Goal: Task Accomplishment & Management: Manage account settings

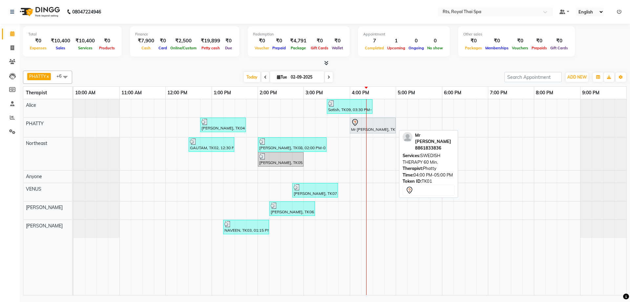
click at [355, 126] on icon at bounding box center [355, 122] width 8 height 8
select select "7"
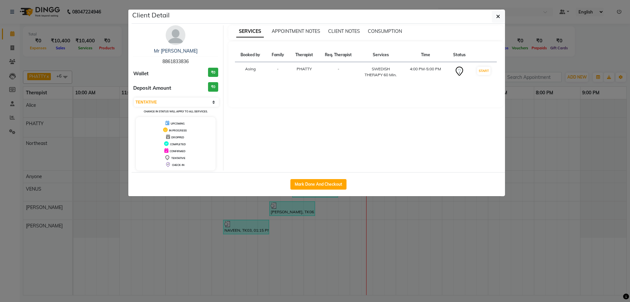
drag, startPoint x: 160, startPoint y: 61, endPoint x: 195, endPoint y: 61, distance: 34.8
click at [195, 61] on div "Mr [PERSON_NAME] 8861833836" at bounding box center [175, 56] width 85 height 17
copy span "8861833836"
click at [174, 35] on img at bounding box center [176, 35] width 20 height 20
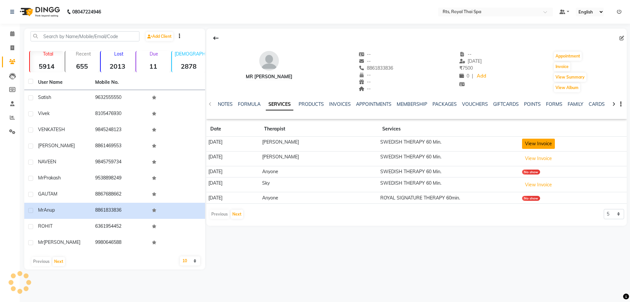
click at [542, 143] on button "View Invoice" at bounding box center [538, 144] width 33 height 10
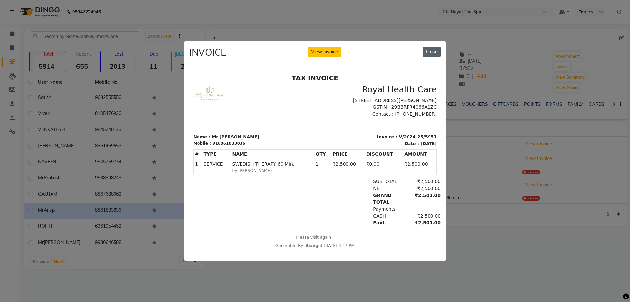
click at [429, 52] on button "Close" at bounding box center [432, 52] width 18 height 10
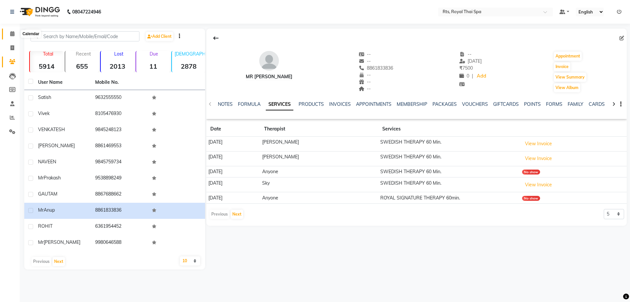
click at [14, 33] on icon at bounding box center [12, 33] width 4 height 5
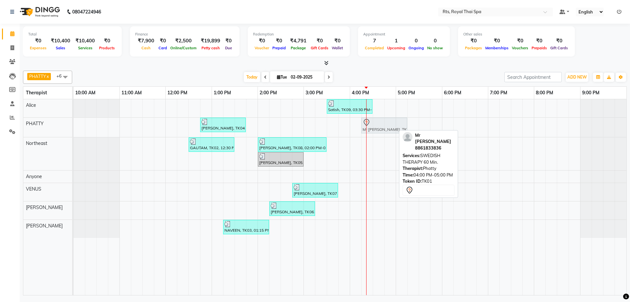
click at [74, 125] on div "[PERSON_NAME], TK04, 12:45 PM-01:45 PM, ROYAL SIGNATURE THERAPY 60min. Mr [PERS…" at bounding box center [74, 127] width 0 height 19
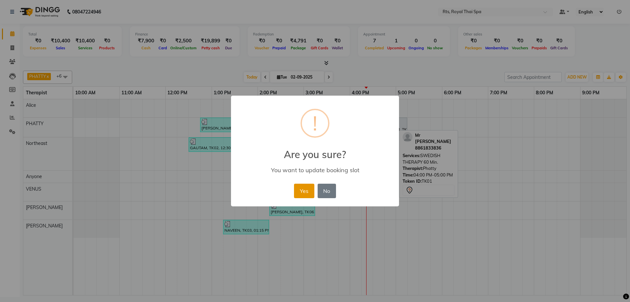
click at [310, 186] on button "Yes" at bounding box center [304, 190] width 20 height 14
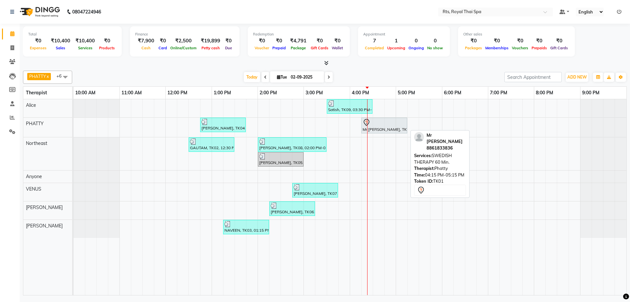
click at [393, 120] on div at bounding box center [384, 122] width 43 height 8
click at [391, 124] on div at bounding box center [384, 122] width 43 height 8
select select "7"
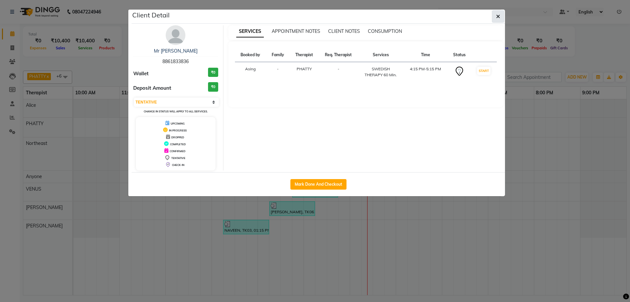
click at [498, 19] on button "button" at bounding box center [498, 16] width 12 height 12
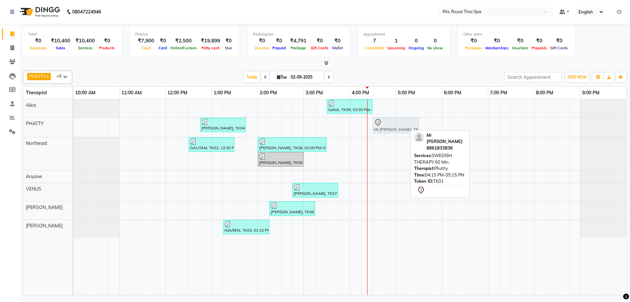
click at [74, 128] on div "[PERSON_NAME], TK04, 12:45 PM-01:45 PM, ROYAL SIGNATURE THERAPY 60min. Mr [PERS…" at bounding box center [74, 127] width 0 height 19
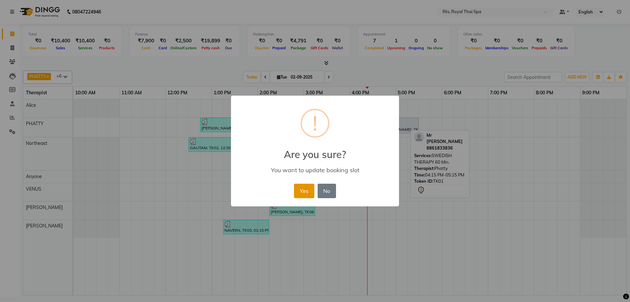
click at [308, 191] on button "Yes" at bounding box center [304, 190] width 20 height 14
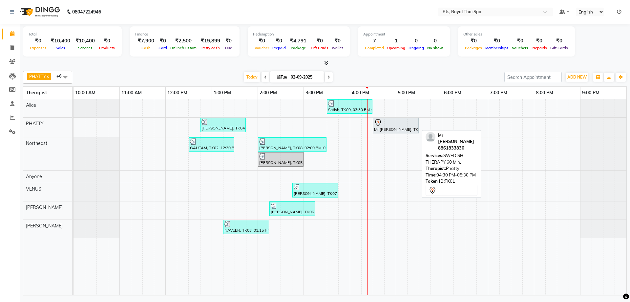
click at [381, 127] on div "Mr [PERSON_NAME], TK01, 04:30 PM-05:30 PM, SWEDISH THERAPY 60 Min." at bounding box center [396, 125] width 45 height 14
click at [384, 133] on link "Mr [PERSON_NAME], TK01, 04:30 PM-05:30 PM, SWEDISH THERAPY 60 Min." at bounding box center [396, 126] width 46 height 16
select select "7"
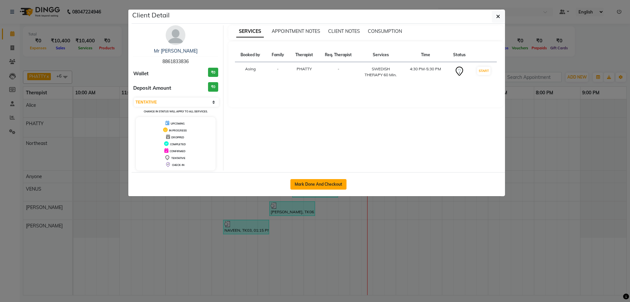
click at [344, 180] on button "Mark Done And Checkout" at bounding box center [318, 184] width 56 height 11
select select "service"
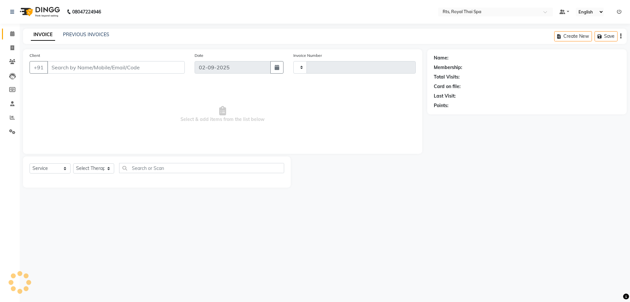
type input "3008"
select select "5288"
type input "8861833836"
select select "34835"
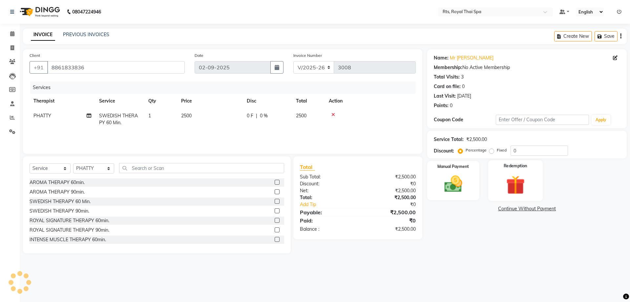
click at [517, 183] on img at bounding box center [515, 184] width 31 height 23
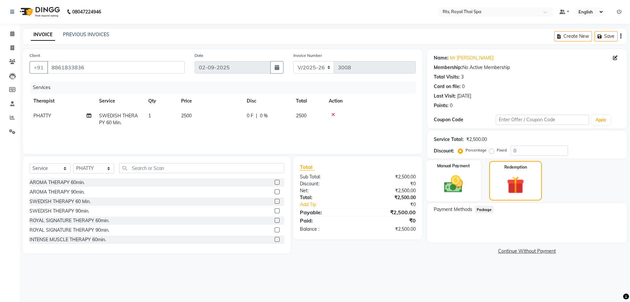
click at [465, 196] on div "Manual Payment" at bounding box center [453, 180] width 54 height 41
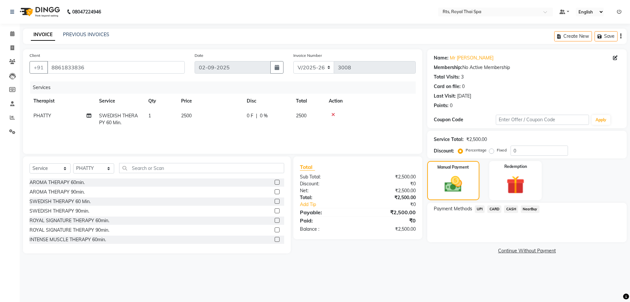
click at [509, 209] on span "CASH" at bounding box center [511, 209] width 14 height 8
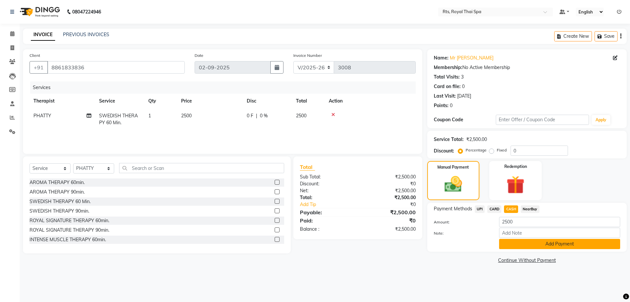
click at [523, 244] on button "Add Payment" at bounding box center [559, 244] width 121 height 10
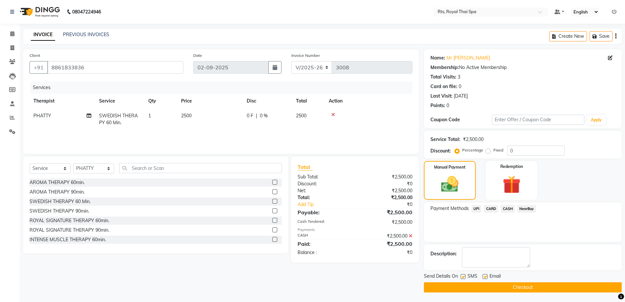
click at [465, 277] on label at bounding box center [463, 276] width 5 height 5
click at [465, 277] on input "checkbox" at bounding box center [463, 276] width 4 height 4
checkbox input "false"
click at [467, 283] on button "Checkout" at bounding box center [523, 287] width 198 height 10
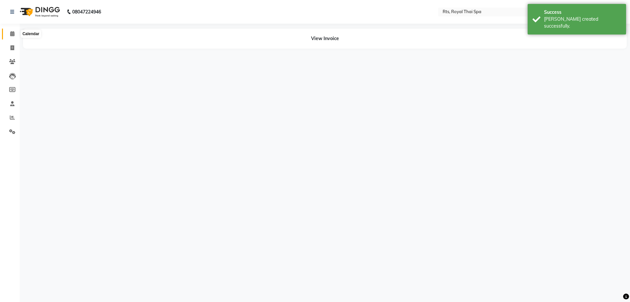
click at [9, 33] on span at bounding box center [12, 34] width 11 height 8
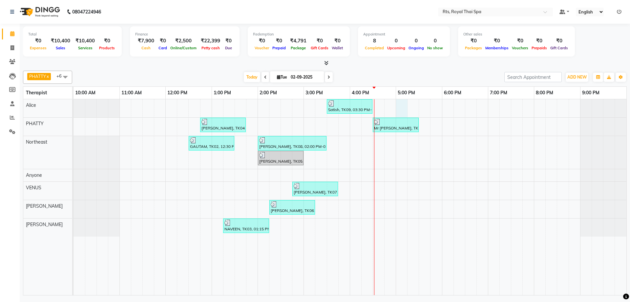
click at [401, 107] on div "Satish, TK09, 03:30 PM-04:30 PM, SWEDISH THERAPY 60 Min. [PERSON_NAME], TK04, 1…" at bounding box center [350, 197] width 553 height 196
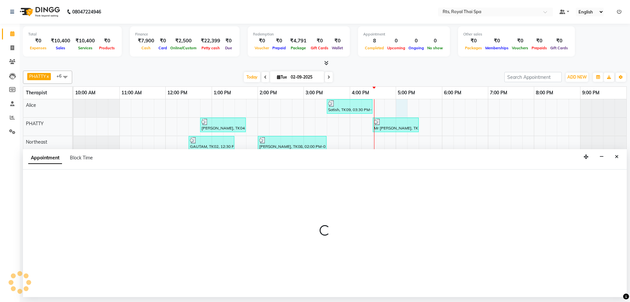
select select "34830"
select select "tentative"
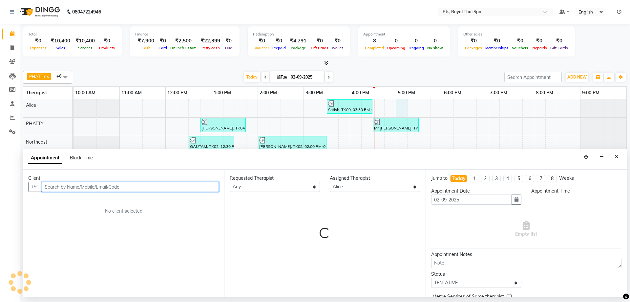
select select "1020"
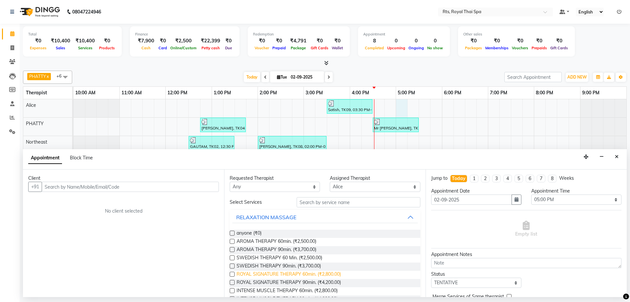
click at [306, 274] on span "ROYAL SIGNATURE THERAPY 60min. (₹2,800.00)" at bounding box center [289, 274] width 104 height 8
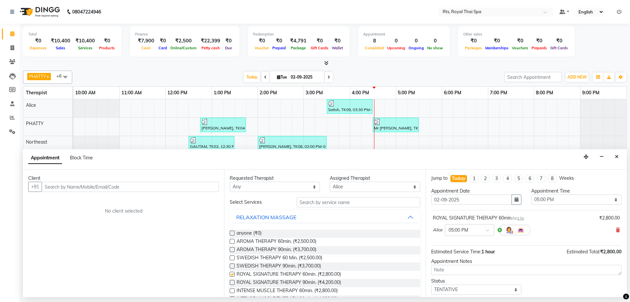
checkbox input "false"
click at [161, 187] on input "text" at bounding box center [130, 187] width 177 height 10
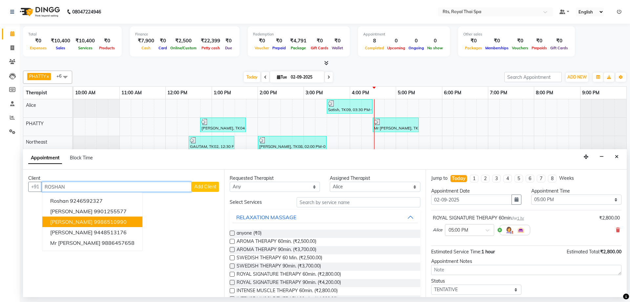
click at [94, 221] on ngb-highlight "9986510990" at bounding box center [110, 221] width 33 height 7
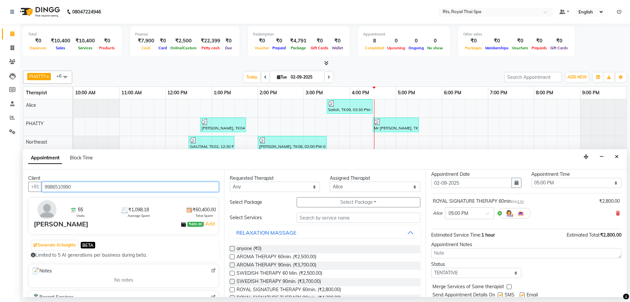
scroll to position [39, 0]
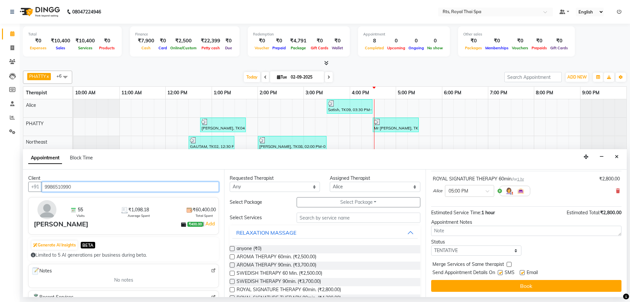
type input "9986510990"
click at [501, 273] on label at bounding box center [500, 272] width 5 height 5
click at [501, 273] on input "checkbox" at bounding box center [500, 273] width 4 height 4
checkbox input "false"
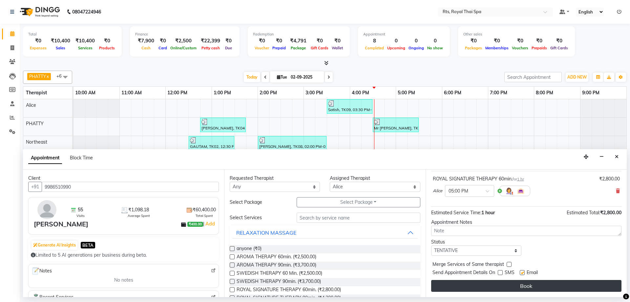
click at [505, 281] on button "Book" at bounding box center [526, 286] width 190 height 12
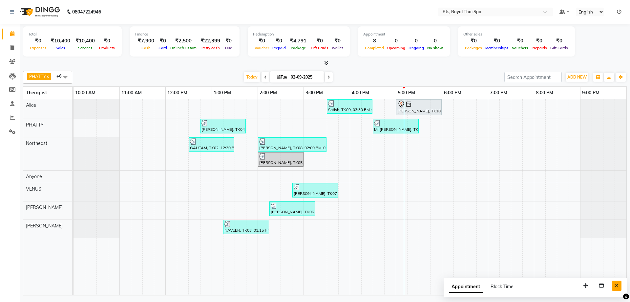
click at [620, 286] on button "Close" at bounding box center [617, 285] width 10 height 10
click at [411, 176] on div "Satish, TK09, 03:30 PM-04:30 PM, SWEDISH THERAPY 60 Min. [PERSON_NAME], TK10, 0…" at bounding box center [350, 197] width 553 height 196
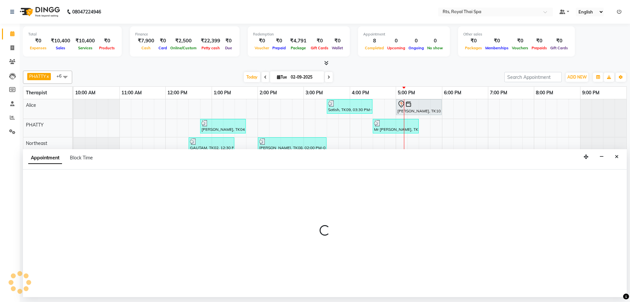
select select "39979"
select select "1035"
select select "tentative"
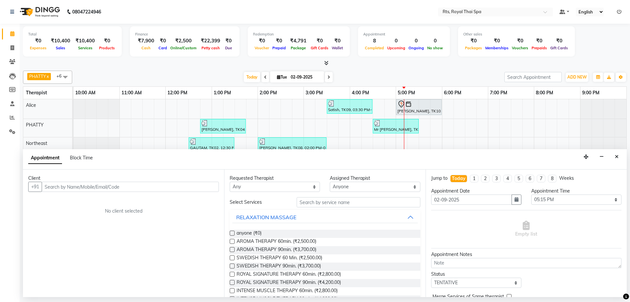
click at [162, 187] on input "text" at bounding box center [130, 187] width 177 height 10
click at [162, 186] on input "text" at bounding box center [130, 187] width 177 height 10
type input "7337796650"
click at [204, 187] on span "Add Client" at bounding box center [205, 186] width 22 height 6
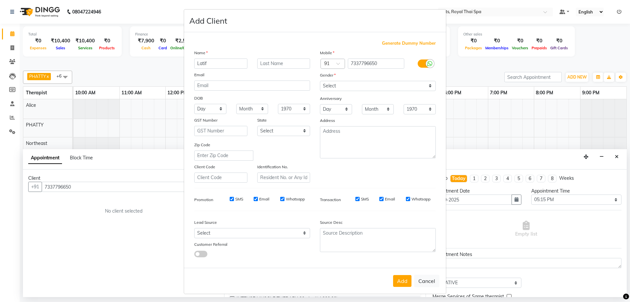
type input "Latif"
click at [335, 85] on select "Select [DEMOGRAPHIC_DATA] [DEMOGRAPHIC_DATA] Other Prefer Not To Say" at bounding box center [378, 86] width 116 height 10
select select "[DEMOGRAPHIC_DATA]"
click at [320, 81] on select "Select [DEMOGRAPHIC_DATA] [DEMOGRAPHIC_DATA] Other Prefer Not To Say" at bounding box center [378, 86] width 116 height 10
click at [281, 201] on div "Whatsapp" at bounding box center [292, 199] width 25 height 6
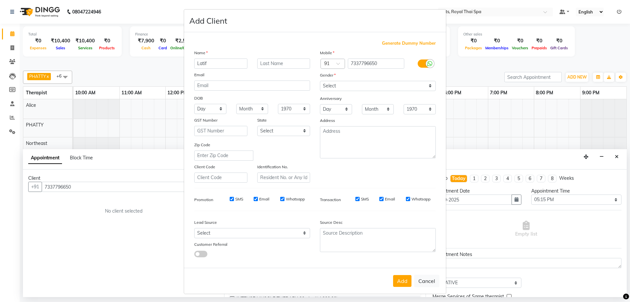
click at [281, 199] on input "Whatsapp" at bounding box center [282, 199] width 4 height 4
checkbox input "false"
click at [254, 199] on input "Email" at bounding box center [256, 199] width 4 height 4
checkbox input "false"
click at [230, 199] on input "SMS" at bounding box center [232, 199] width 4 height 4
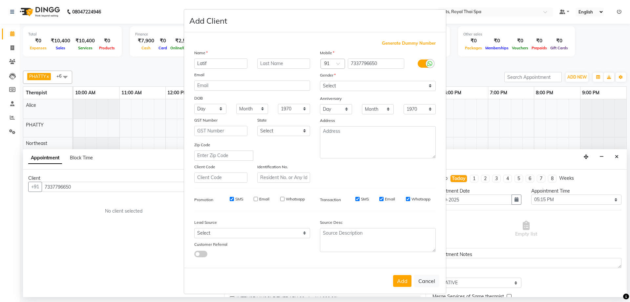
checkbox input "false"
click at [356, 199] on input "SMS" at bounding box center [357, 199] width 4 height 4
checkbox input "false"
click at [379, 198] on input "Email" at bounding box center [381, 199] width 4 height 4
checkbox input "false"
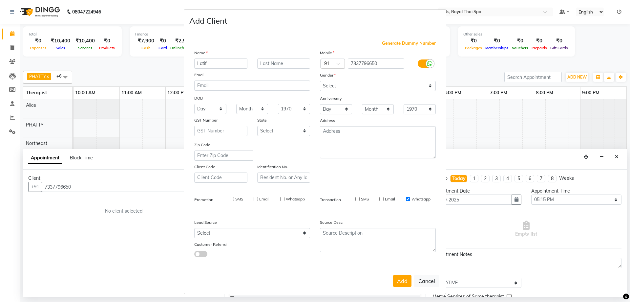
click at [406, 200] on input "Whatsapp" at bounding box center [408, 199] width 4 height 4
checkbox input "false"
click at [402, 279] on button "Add" at bounding box center [402, 281] width 18 height 12
select select
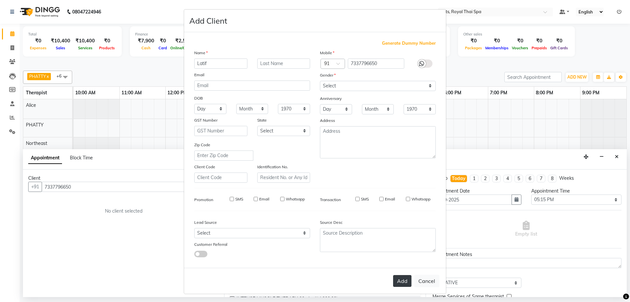
select select
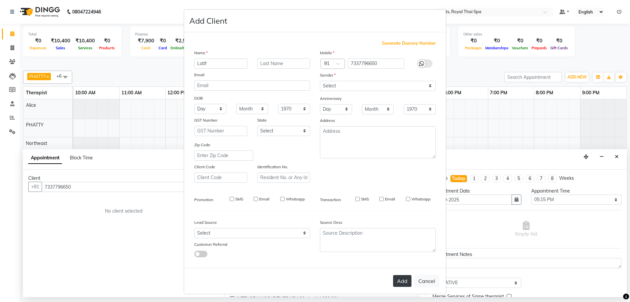
checkbox input "false"
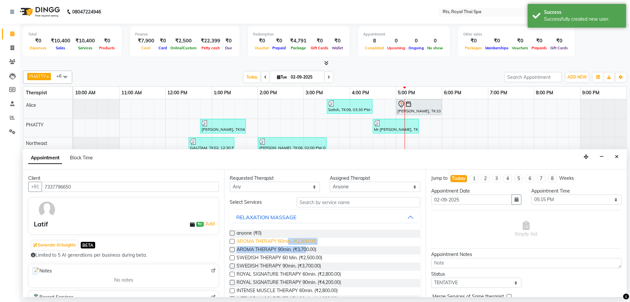
drag, startPoint x: 307, startPoint y: 251, endPoint x: 290, endPoint y: 241, distance: 20.4
click at [290, 241] on div "anyone (₹0) AROMA THERAPY 60min. (₹2,500.00) AROMA THERAPY 90min. (₹3,700.00) S…" at bounding box center [325, 274] width 190 height 101
click at [280, 241] on span "AROMA THERAPY 60min. (₹2,500.00)" at bounding box center [277, 242] width 80 height 8
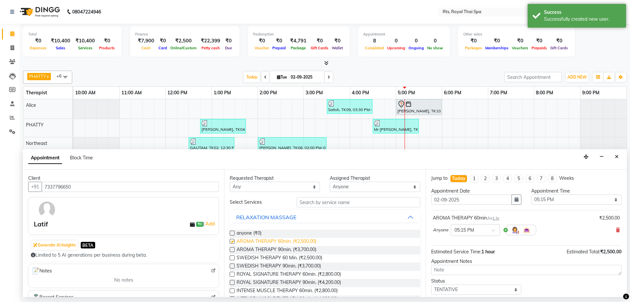
checkbox input "false"
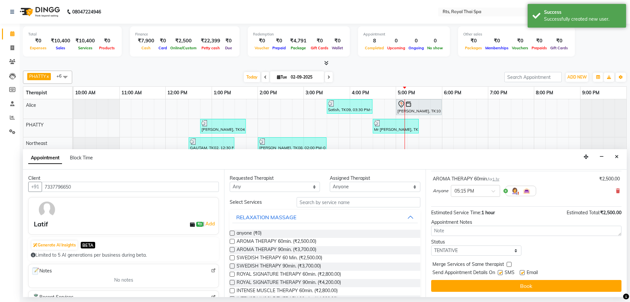
click at [502, 271] on label at bounding box center [500, 272] width 5 height 5
click at [502, 271] on input "checkbox" at bounding box center [500, 273] width 4 height 4
checkbox input "false"
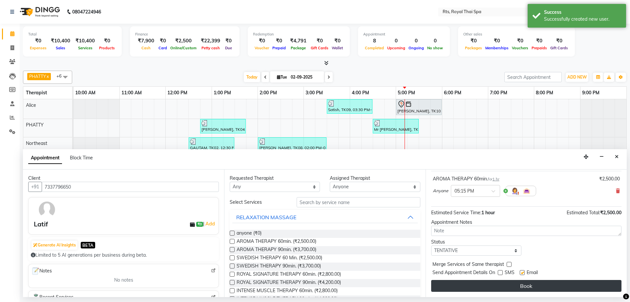
click at [499, 285] on button "Book" at bounding box center [526, 286] width 190 height 12
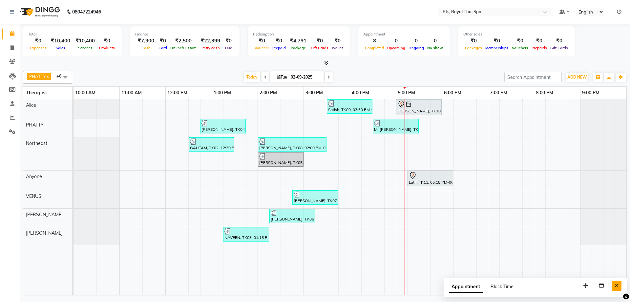
click at [617, 286] on icon "Close" at bounding box center [617, 285] width 4 height 5
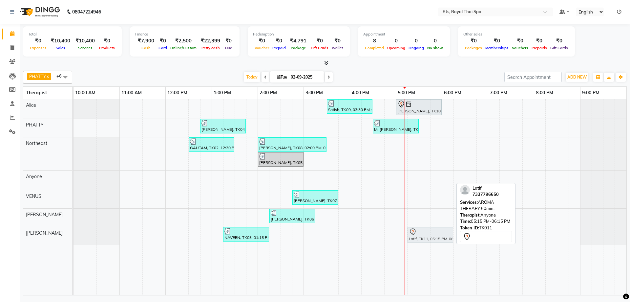
drag, startPoint x: 415, startPoint y: 180, endPoint x: 410, endPoint y: 241, distance: 61.9
click at [410, 241] on tbody "Satish, TK09, 03:30 PM-04:30 PM, SWEDISH THERAPY 60 Min. [PERSON_NAME], TK10, 0…" at bounding box center [350, 172] width 553 height 146
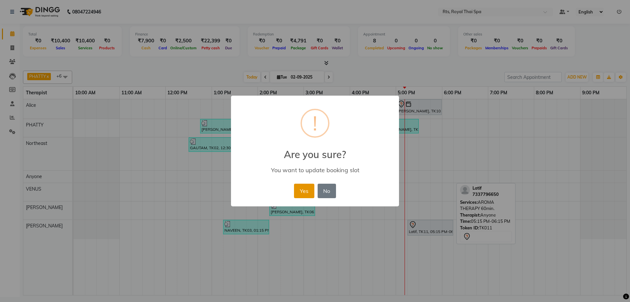
click at [294, 191] on button "Yes" at bounding box center [304, 190] width 20 height 14
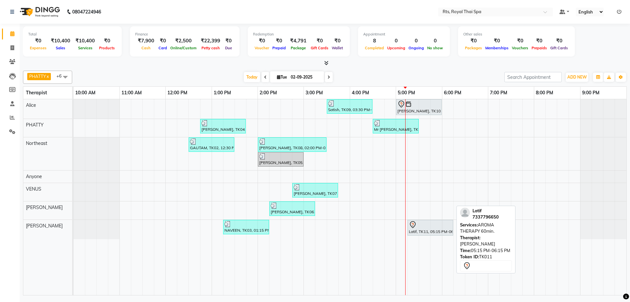
click at [420, 230] on div "Latif, TK11, 05:15 PM-06:15 PM, AROMA THERAPY 60min." at bounding box center [430, 228] width 44 height 14
click at [426, 224] on div at bounding box center [430, 225] width 43 height 8
select select "7"
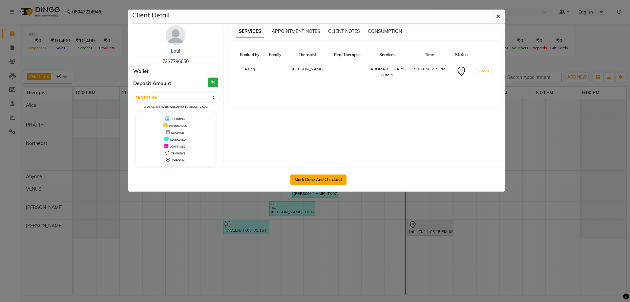
click at [339, 179] on button "Mark Done And Checkout" at bounding box center [318, 179] width 56 height 11
select select "service"
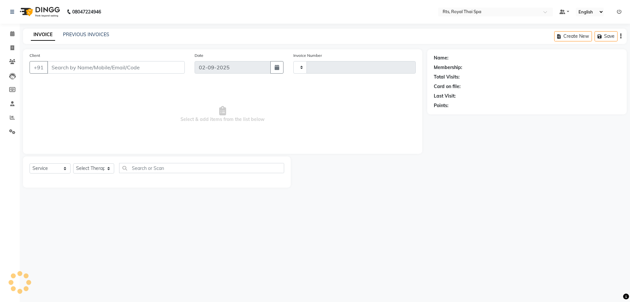
type input "3009"
select select "5288"
type input "7337796650"
select select "80881"
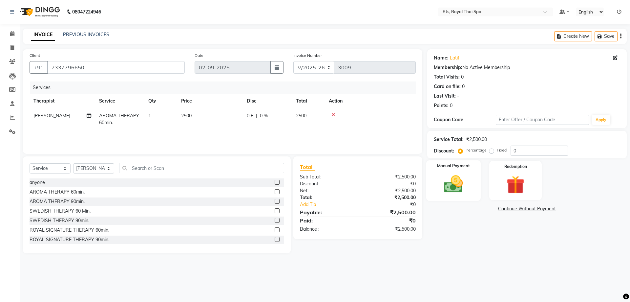
click at [455, 179] on img at bounding box center [453, 184] width 31 height 22
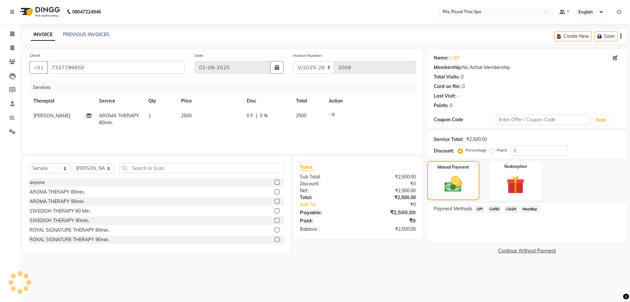
click at [497, 152] on label "Fixed" at bounding box center [502, 150] width 10 height 6
click at [491, 152] on input "Fixed" at bounding box center [493, 150] width 5 height 5
radio input "true"
click at [517, 150] on input "0" at bounding box center [539, 150] width 57 height 10
click at [465, 186] on img at bounding box center [454, 184] width 30 height 21
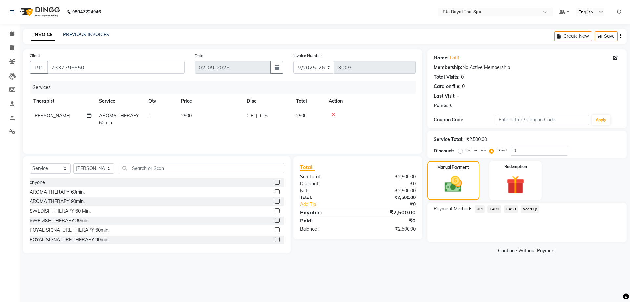
click at [478, 208] on span "UPI" at bounding box center [480, 209] width 10 height 8
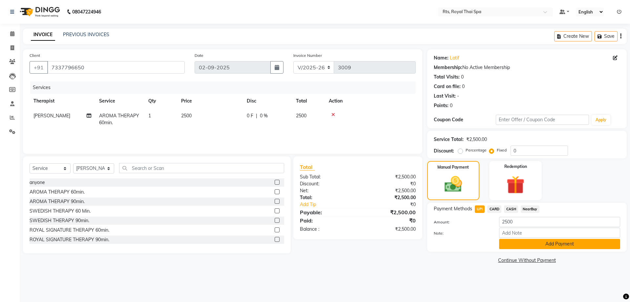
click at [502, 245] on button "Add Payment" at bounding box center [559, 244] width 121 height 10
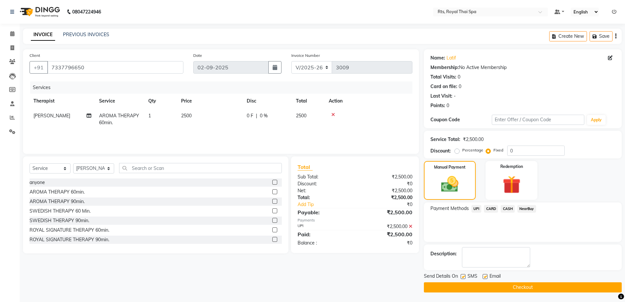
click at [462, 276] on label at bounding box center [463, 276] width 5 height 5
click at [462, 276] on input "checkbox" at bounding box center [463, 276] width 4 height 4
checkbox input "false"
click at [462, 286] on button "Checkout" at bounding box center [523, 287] width 198 height 10
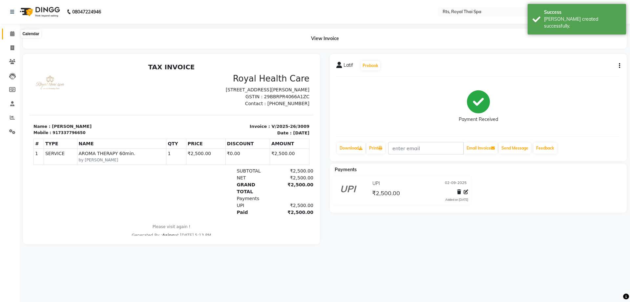
click at [10, 34] on icon at bounding box center [12, 33] width 4 height 5
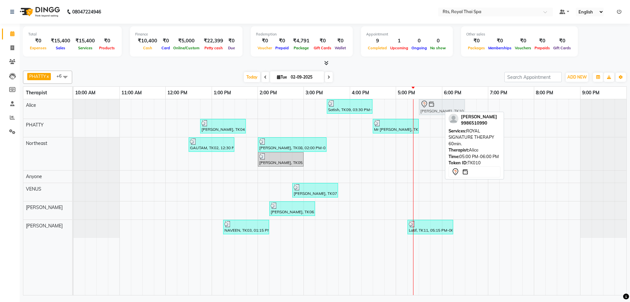
drag, startPoint x: 405, startPoint y: 105, endPoint x: 425, endPoint y: 106, distance: 20.4
click at [74, 106] on div "Satish, TK09, 03:30 PM-04:30 PM, SWEDISH THERAPY 60 Min. [PERSON_NAME], TK10, 0…" at bounding box center [74, 108] width 0 height 19
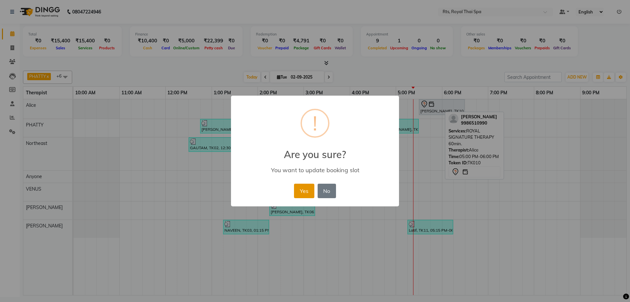
click at [309, 193] on button "Yes" at bounding box center [304, 190] width 20 height 14
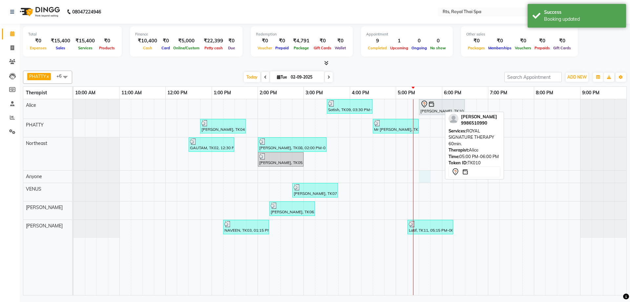
click at [423, 179] on div "Satish, TK09, 03:30 PM-04:30 PM, SWEDISH THERAPY 60 Min. [PERSON_NAME], TK10, 0…" at bounding box center [350, 197] width 553 height 196
select select "39979"
select select "tentative"
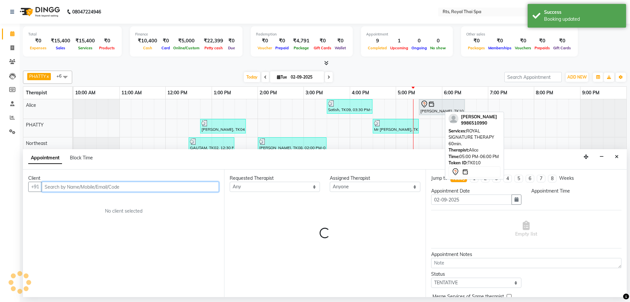
select select "1050"
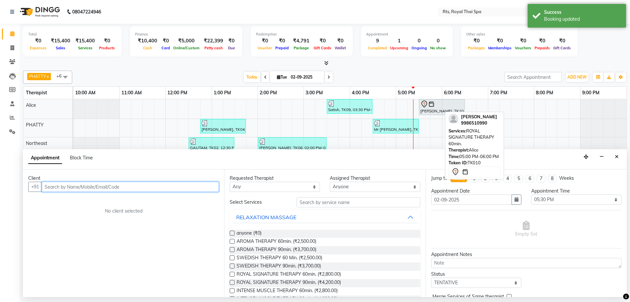
click at [202, 188] on input "text" at bounding box center [130, 187] width 177 height 10
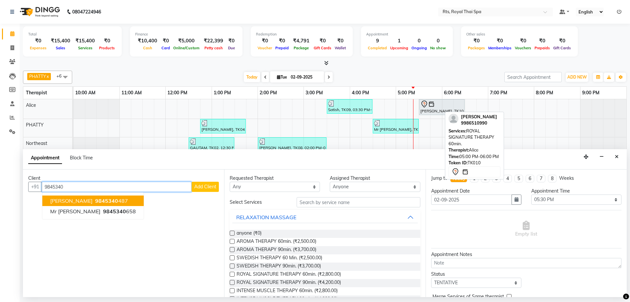
click at [111, 202] on button "[PERSON_NAME] 9845340 487" at bounding box center [92, 200] width 101 height 11
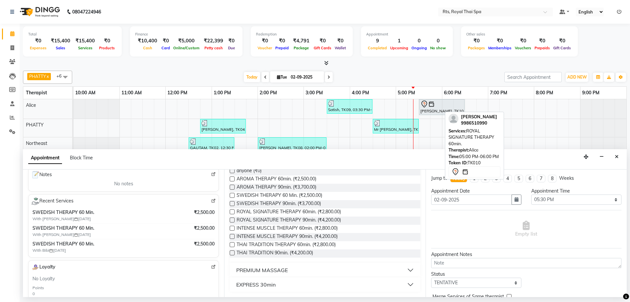
scroll to position [98, 0]
type input "9845340487"
drag, startPoint x: 305, startPoint y: 196, endPoint x: 329, endPoint y: 200, distance: 24.6
click at [306, 196] on span "SWEDISH THERAPY 60 Min. (₹2,500.00)" at bounding box center [280, 196] width 86 height 8
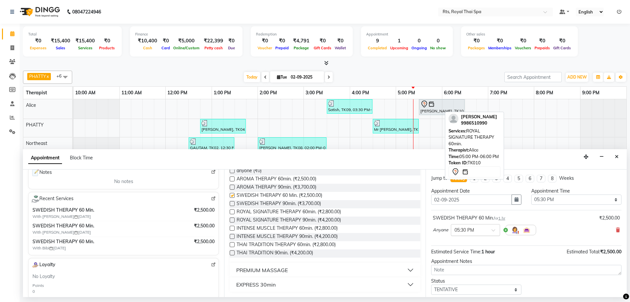
checkbox input "false"
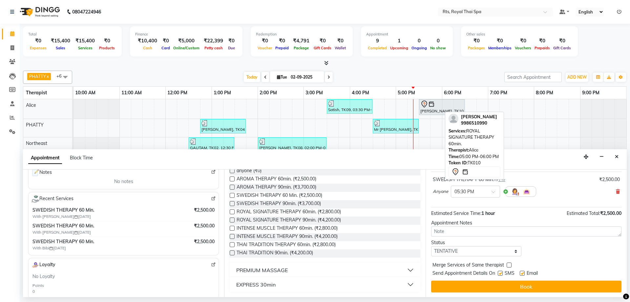
scroll to position [39, 0]
click at [502, 272] on label at bounding box center [500, 272] width 5 height 5
click at [502, 272] on input "checkbox" at bounding box center [500, 273] width 4 height 4
checkbox input "false"
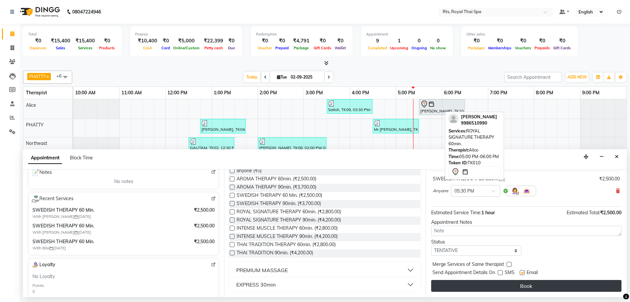
click at [506, 284] on button "Book" at bounding box center [526, 286] width 190 height 12
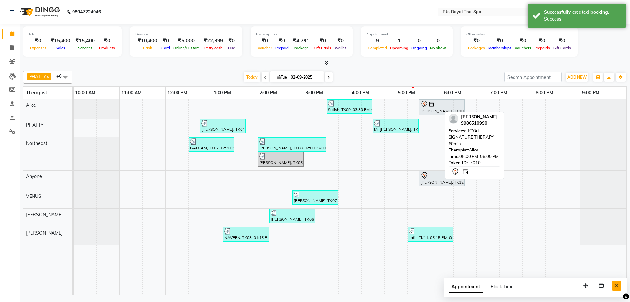
click at [616, 285] on icon "Close" at bounding box center [617, 285] width 4 height 5
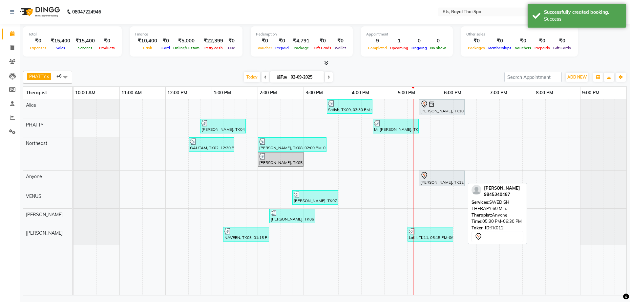
click at [423, 181] on div "[PERSON_NAME], TK12, 05:30 PM-06:30 PM, SWEDISH THERAPY 60 Min." at bounding box center [442, 178] width 44 height 14
click at [426, 181] on div "[PERSON_NAME], TK12, 05:30 PM-06:30 PM, SWEDISH THERAPY 60 Min." at bounding box center [442, 178] width 44 height 14
select select "7"
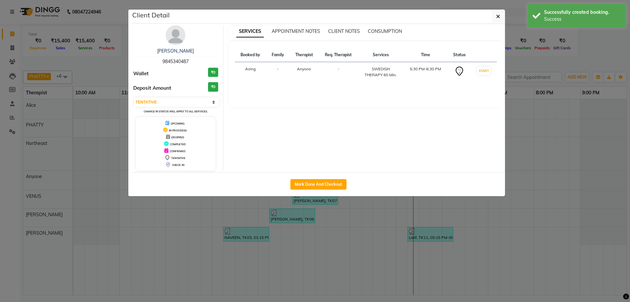
click at [178, 39] on img at bounding box center [176, 35] width 20 height 20
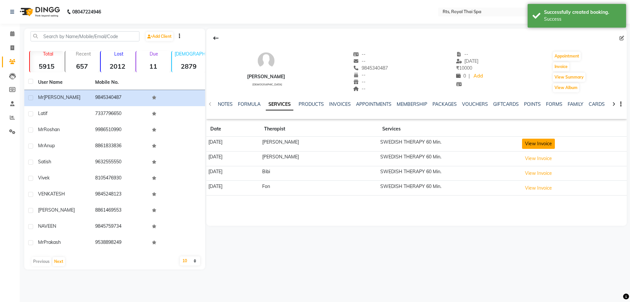
click at [536, 142] on button "View Invoice" at bounding box center [538, 144] width 33 height 10
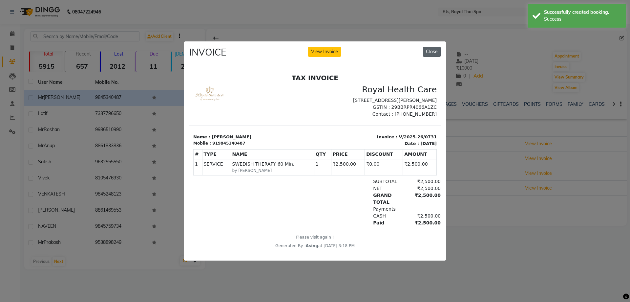
click at [437, 47] on button "Close" at bounding box center [432, 52] width 18 height 10
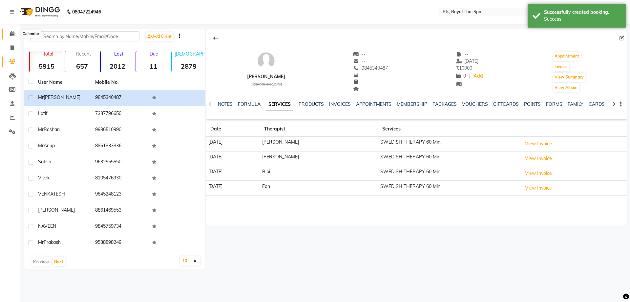
click at [9, 32] on span at bounding box center [12, 34] width 11 height 8
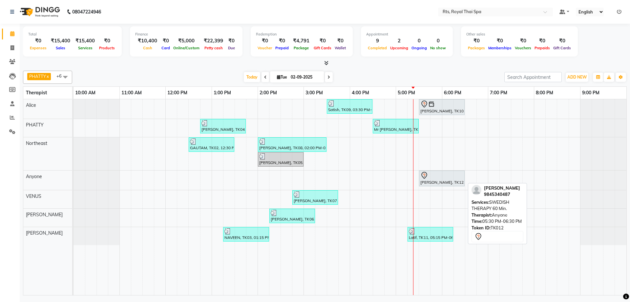
click at [428, 180] on div "[PERSON_NAME], TK12, 05:30 PM-06:30 PM, SWEDISH THERAPY 60 Min." at bounding box center [442, 178] width 44 height 14
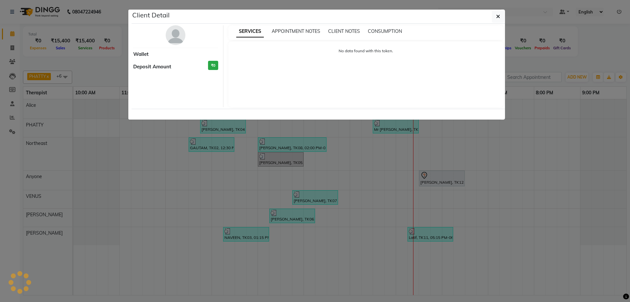
select select "7"
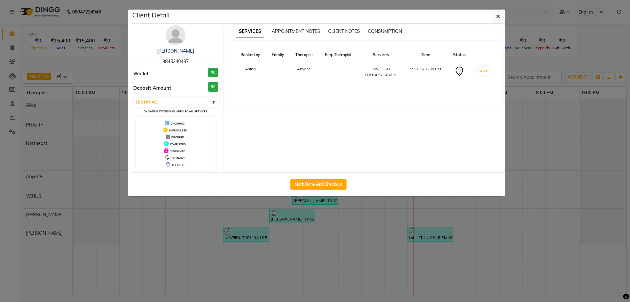
click at [181, 34] on img at bounding box center [176, 35] width 20 height 20
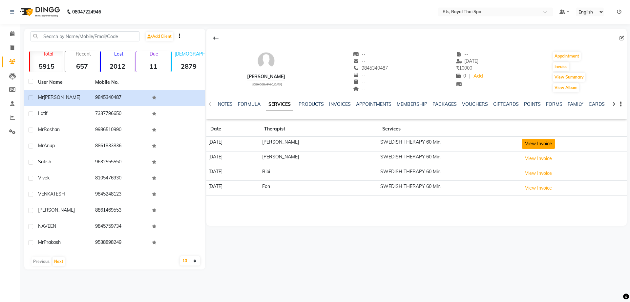
click at [542, 147] on button "View Invoice" at bounding box center [538, 144] width 33 height 10
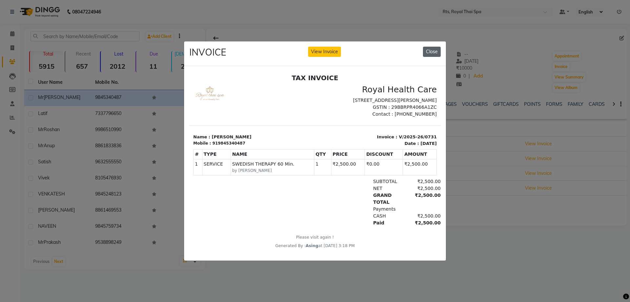
click at [428, 49] on button "Close" at bounding box center [432, 52] width 18 height 10
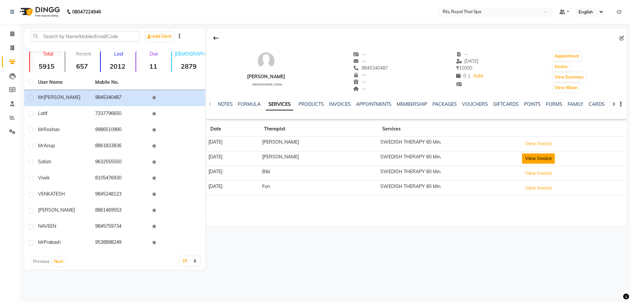
click at [539, 156] on button "View Invoice" at bounding box center [538, 158] width 33 height 10
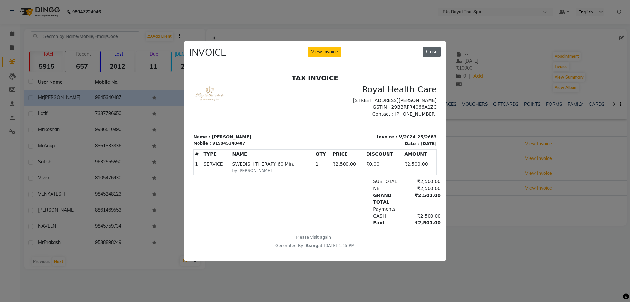
click at [431, 51] on button "Close" at bounding box center [432, 52] width 18 height 10
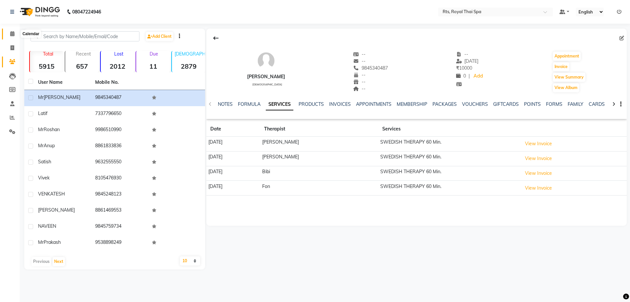
click at [13, 33] on icon at bounding box center [12, 33] width 4 height 5
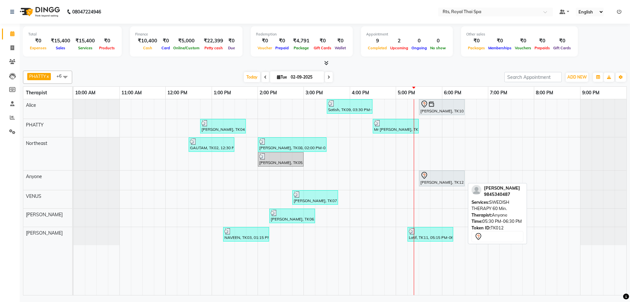
click at [436, 178] on div at bounding box center [441, 175] width 43 height 8
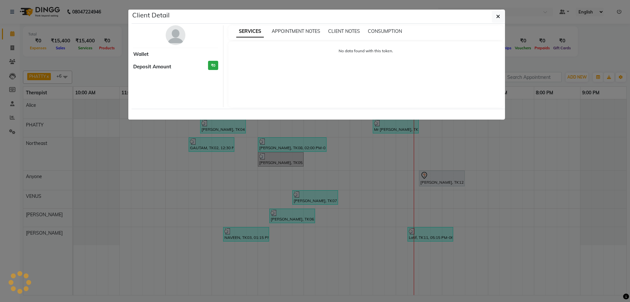
select select "7"
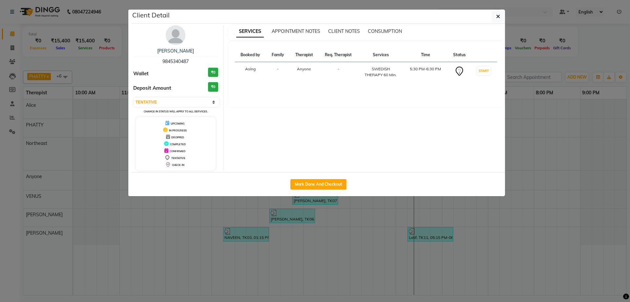
click at [176, 39] on img at bounding box center [176, 35] width 20 height 20
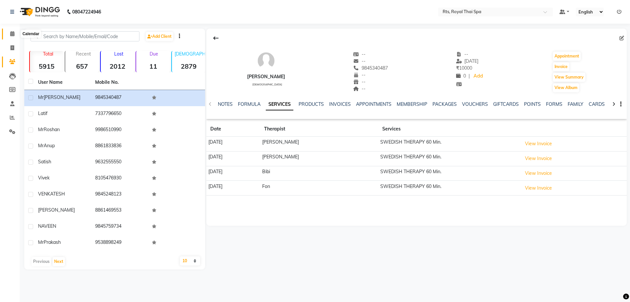
click at [12, 35] on icon at bounding box center [12, 33] width 4 height 5
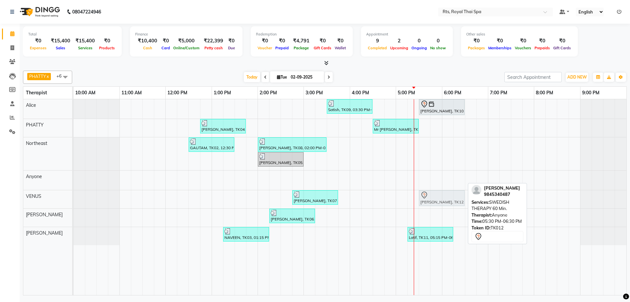
drag, startPoint x: 427, startPoint y: 180, endPoint x: 427, endPoint y: 192, distance: 12.5
click at [427, 192] on tbody "Satish, TK09, 03:30 PM-04:30 PM, SWEDISH THERAPY 60 Min. [PERSON_NAME], TK10, 0…" at bounding box center [350, 172] width 553 height 146
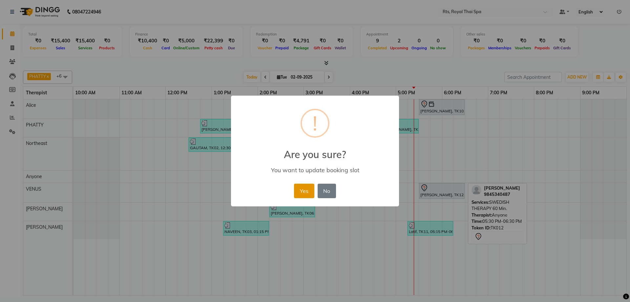
click at [303, 191] on button "Yes" at bounding box center [304, 190] width 20 height 14
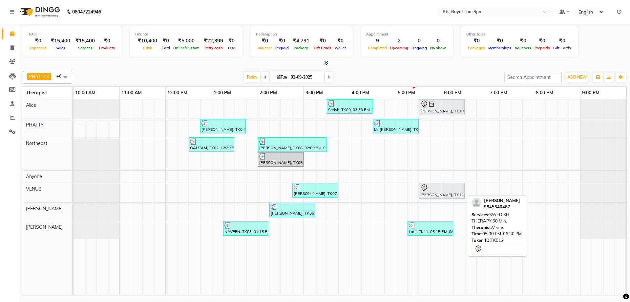
click at [424, 192] on div "[PERSON_NAME], TK12, 05:30 PM-06:30 PM, SWEDISH THERAPY 60 Min." at bounding box center [442, 191] width 44 height 14
click at [425, 193] on div "[PERSON_NAME], TK12, 05:30 PM-06:30 PM, SWEDISH THERAPY 60 Min." at bounding box center [442, 191] width 44 height 14
select select "7"
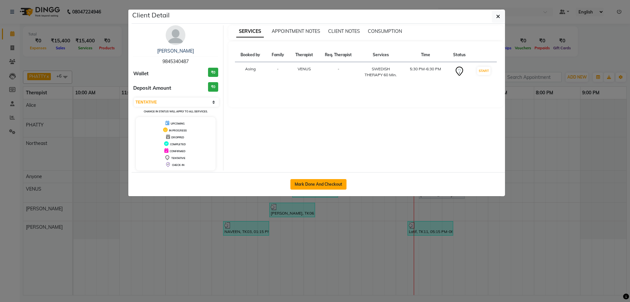
click at [326, 185] on button "Mark Done And Checkout" at bounding box center [318, 184] width 56 height 11
select select "service"
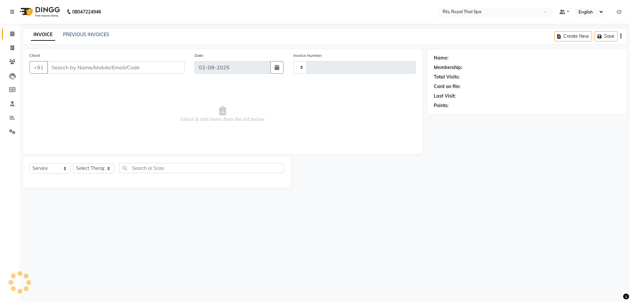
type input "3010"
select select "5288"
select select "3"
type input "9845340487"
select select "59124"
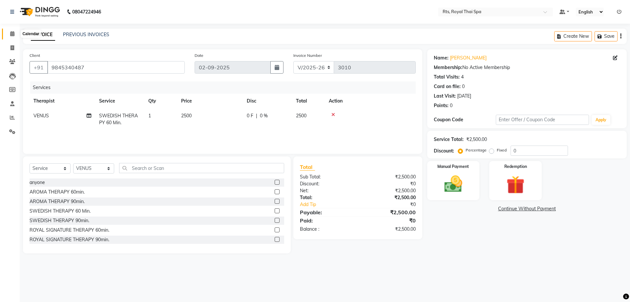
drag, startPoint x: 11, startPoint y: 33, endPoint x: 23, endPoint y: 29, distance: 13.1
click at [11, 33] on icon at bounding box center [12, 33] width 4 height 5
